Goal: Ask a question

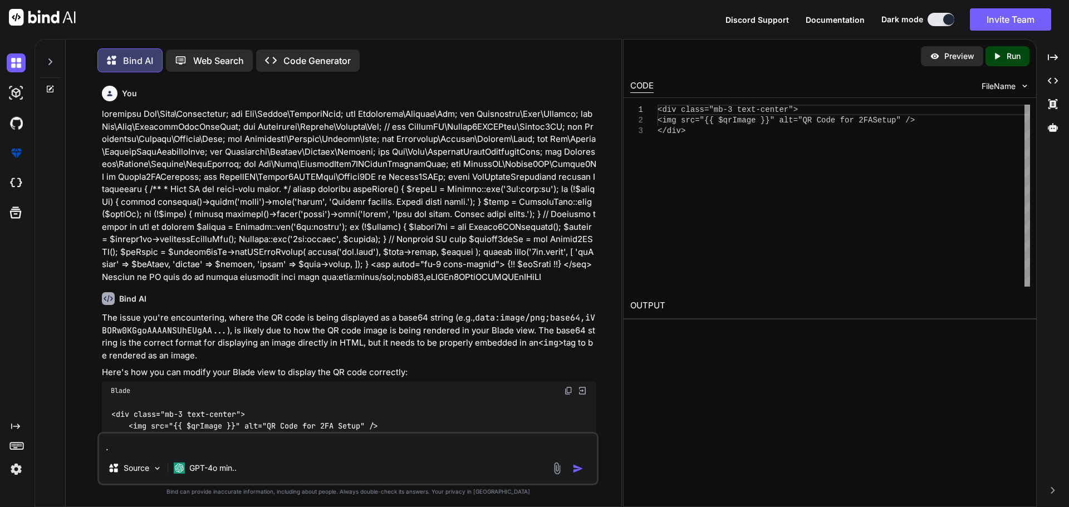
scroll to position [283, 0]
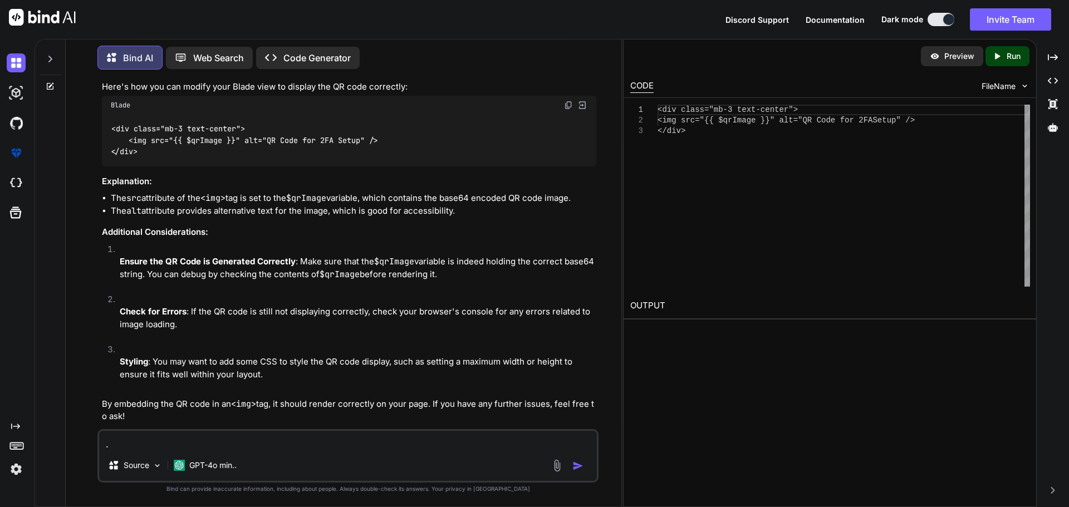
click at [290, 446] on textarea "." at bounding box center [348, 440] width 498 height 19
paste textarea "<p class="text-light fs-6">{{ \Carbon\Carbon::parse($subEmployer->start_date)->…"
type textarea "<p class="text-light fs-6">{{ \Carbon\Carbon::parse($subEmployer->start_date)->…"
type textarea "x"
type textarea "<p class="text-light fs-6">{{ \Carbon\Carbon::parse($subEmployer->start_date)->…"
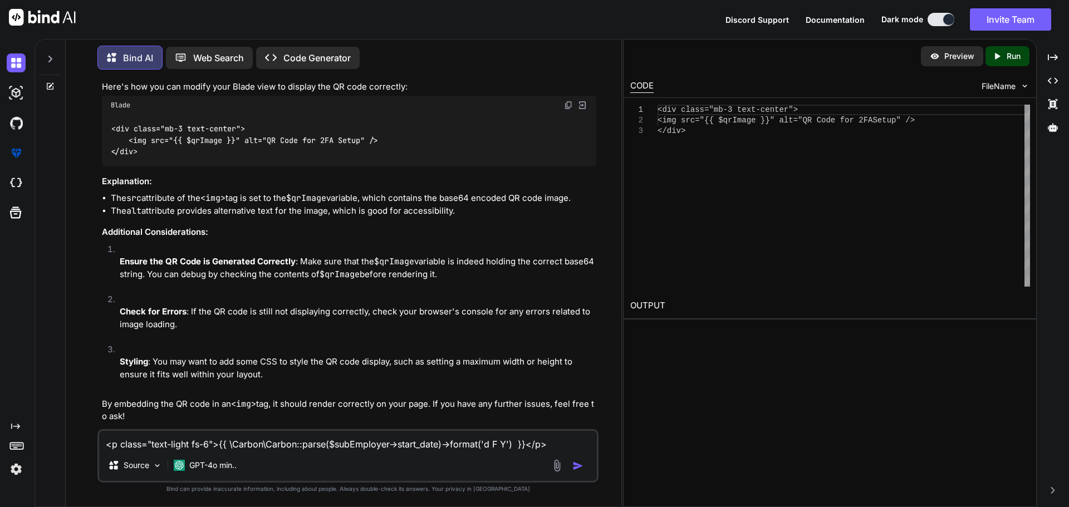
click at [540, 447] on textarea "<p class="text-light fs-6">{{ \Carbon\Carbon::parse($subEmployer->start_date)->…" at bounding box center [348, 440] width 498 height 19
type textarea "x"
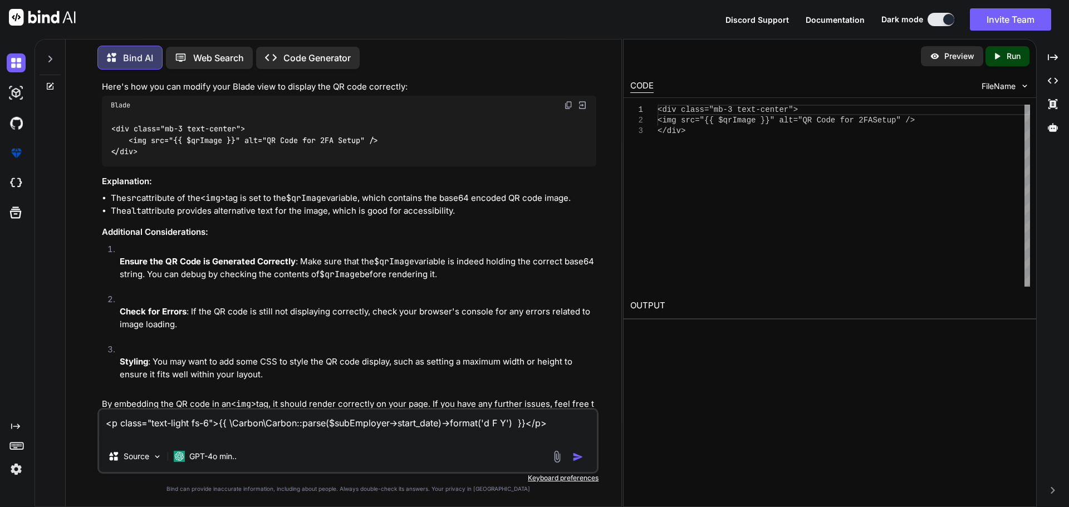
paste textarea "Attempt to read property "start_date" on null"
type textarea "<p class="text-light fs-6">{{ \Carbon\Carbon::parse($subEmployer->start_date)->…"
type textarea "x"
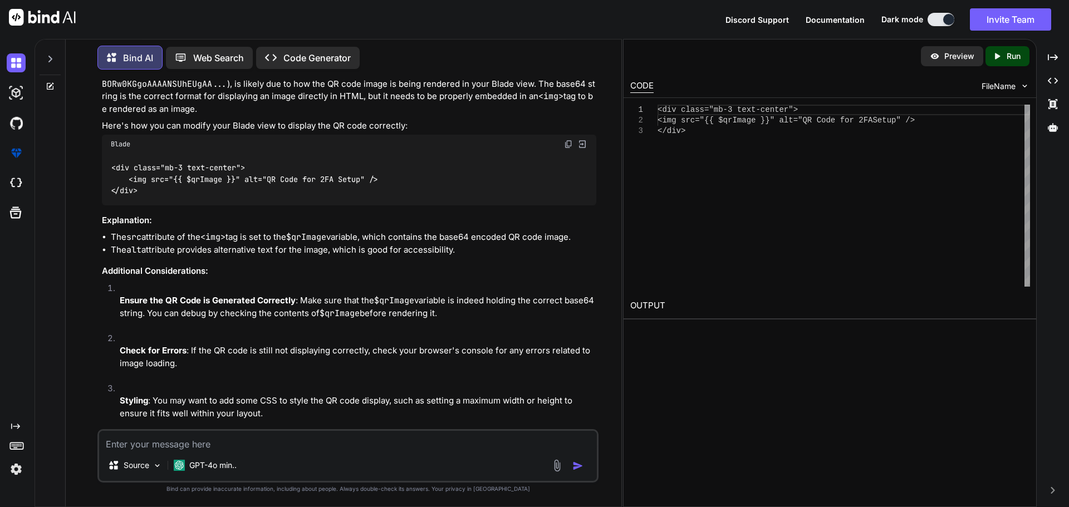
scroll to position [243, 0]
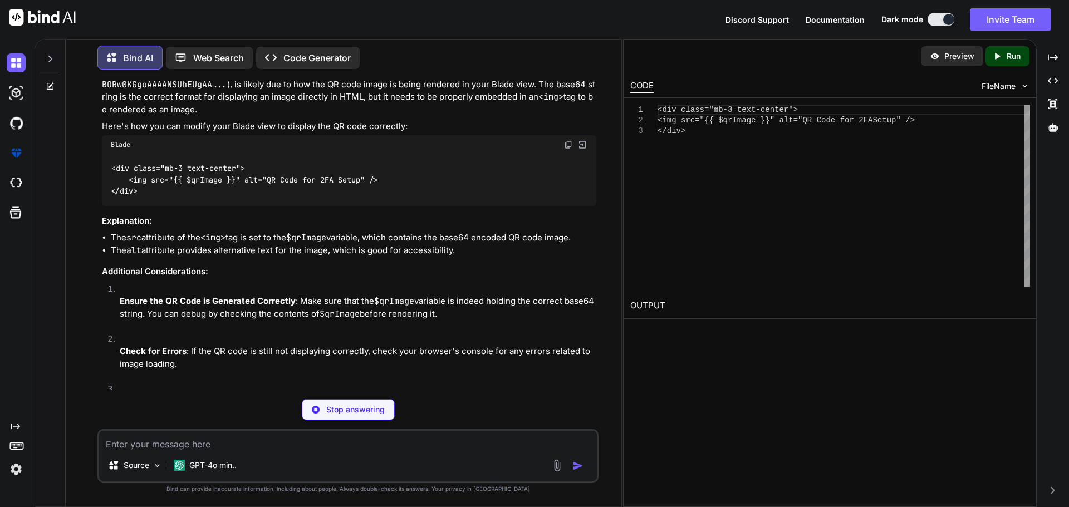
type textarea "x"
type textarea "$subEmployer = SubEmployer::find($id); // Example of fetching the subEmployer"
type textarea "x"
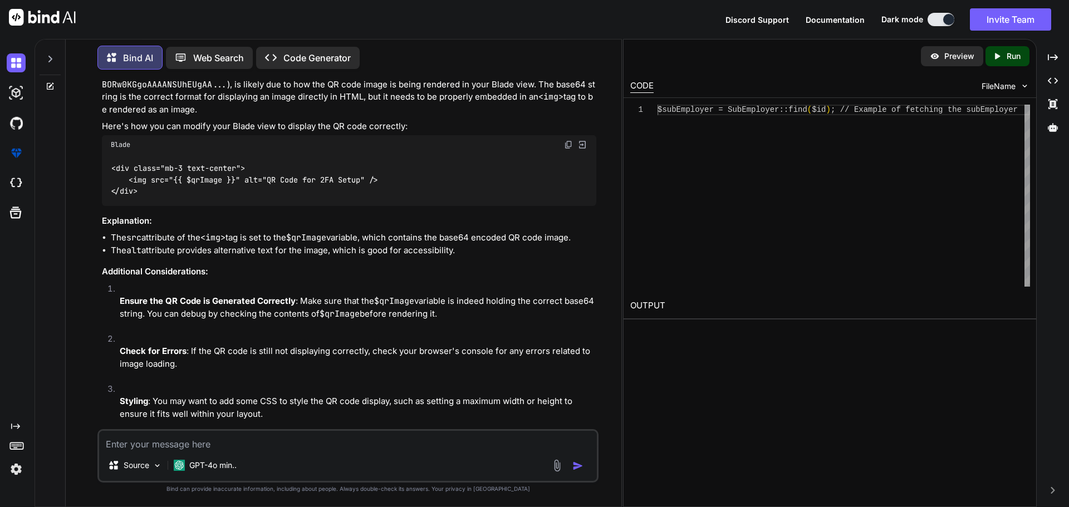
click at [286, 234] on li "The src attribute of the <img> tag is set to the $qrImage variable, which conta…" at bounding box center [354, 238] width 486 height 13
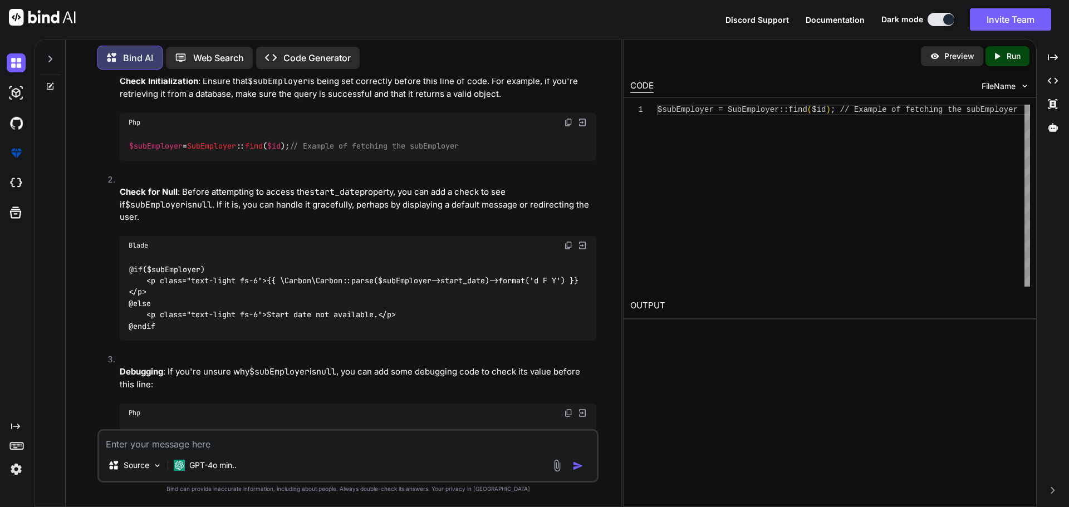
scroll to position [800, 0]
click at [568, 239] on img at bounding box center [568, 243] width 9 height 9
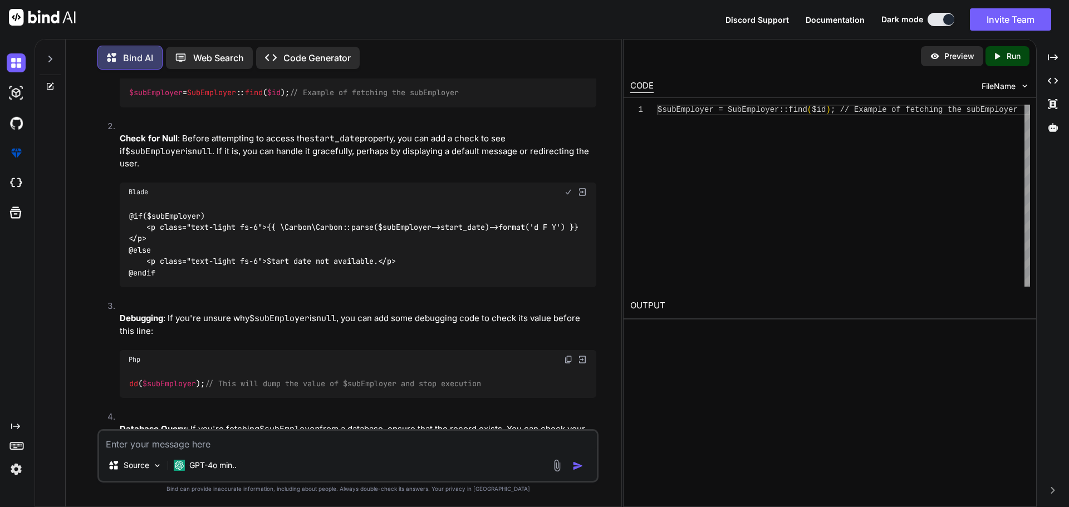
scroll to position [931, 0]
